Goal: Task Accomplishment & Management: Manage account settings

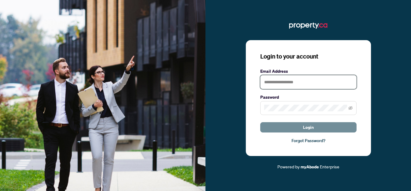
type input "**********"
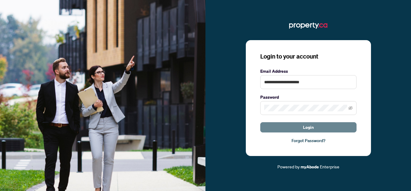
click at [309, 130] on span "Login" at bounding box center [308, 127] width 11 height 10
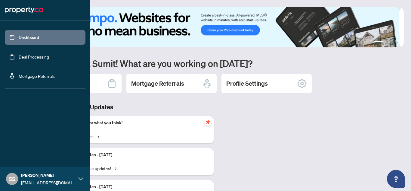
click at [19, 55] on link "Deal Processing" at bounding box center [34, 56] width 30 height 5
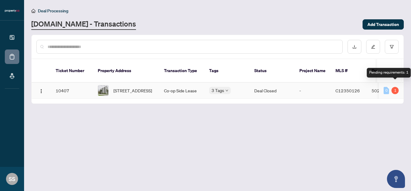
click at [396, 87] on div "1" at bounding box center [395, 90] width 7 height 7
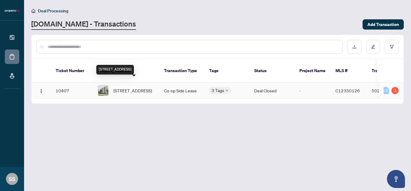
click at [136, 87] on span "[STREET_ADDRESS]" at bounding box center [132, 90] width 39 height 7
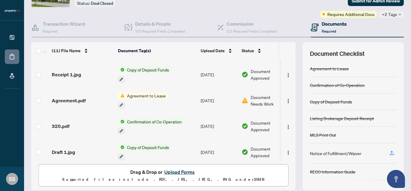
scroll to position [120, 0]
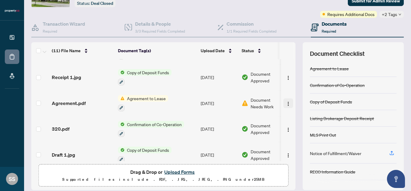
click at [286, 102] on img "button" at bounding box center [288, 103] width 5 height 5
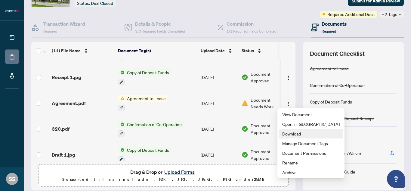
click at [290, 133] on span "Download" at bounding box center [310, 133] width 57 height 7
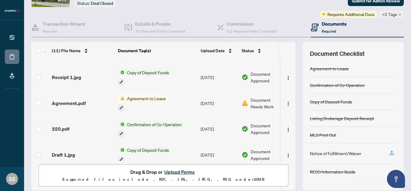
click at [261, 102] on span "Document Needs Work" at bounding box center [266, 102] width 31 height 13
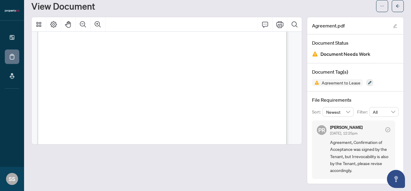
scroll to position [339, 0]
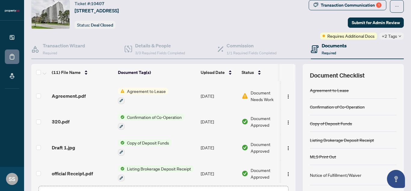
scroll to position [179, 0]
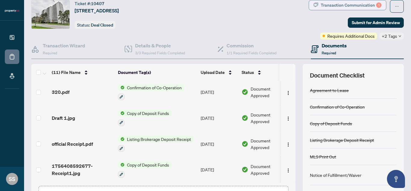
click at [367, 2] on div "Transaction Communication 1" at bounding box center [351, 5] width 61 height 10
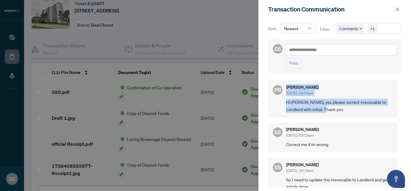
drag, startPoint x: 327, startPoint y: 110, endPoint x: 283, endPoint y: 98, distance: 45.8
click at [283, 98] on div "PR [PERSON_NAME] [DATE], 04:54pm Hi Sumit, yes please correct irrevocable to La…" at bounding box center [333, 98] width 130 height 37
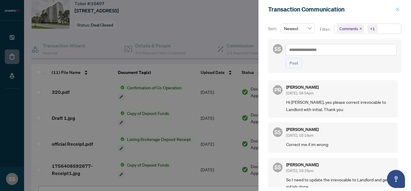
click at [398, 8] on icon "close" at bounding box center [397, 9] width 4 height 4
